Goal: Check status: Check status

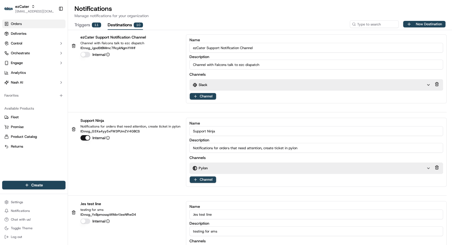
click at [19, 26] on link "Orders" at bounding box center [33, 24] width 63 height 9
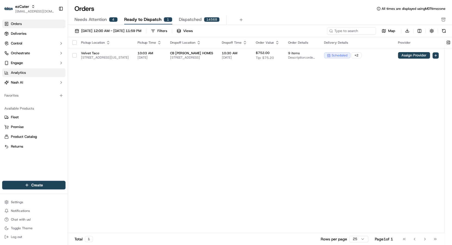
click at [17, 72] on span "Analytics" at bounding box center [18, 72] width 15 height 5
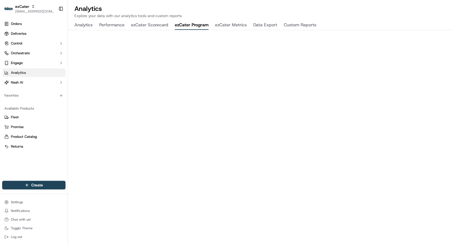
click at [189, 23] on button "ezCater Program" at bounding box center [192, 25] width 34 height 9
click at [235, 24] on button "ezCater Metrics" at bounding box center [231, 25] width 32 height 9
click at [177, 11] on h2 "Analytics" at bounding box center [259, 8] width 371 height 9
click at [28, 33] on link "Deliveries" at bounding box center [33, 33] width 63 height 9
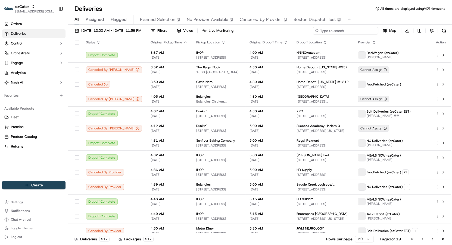
click at [344, 32] on input at bounding box center [345, 31] width 65 height 8
paste input "FXPAWZ"
type input "FXPAWZ"
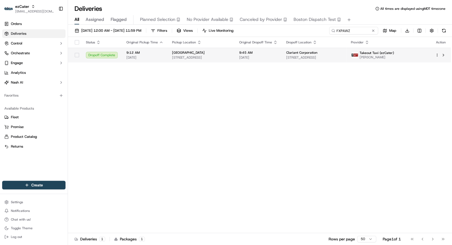
click at [275, 61] on td "9:45 AM [DATE]" at bounding box center [258, 55] width 47 height 15
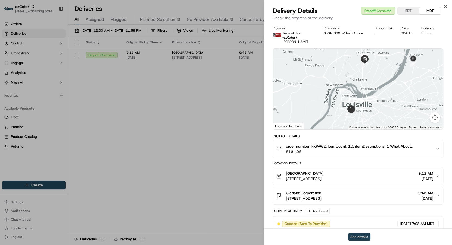
click at [353, 236] on button "See details" at bounding box center [359, 238] width 23 height 8
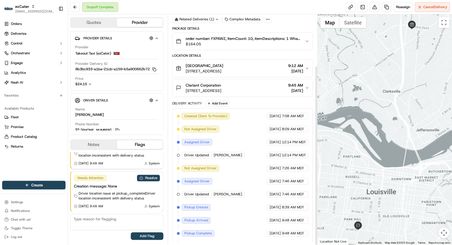
scroll to position [66, 0]
